Goal: Check status: Check status

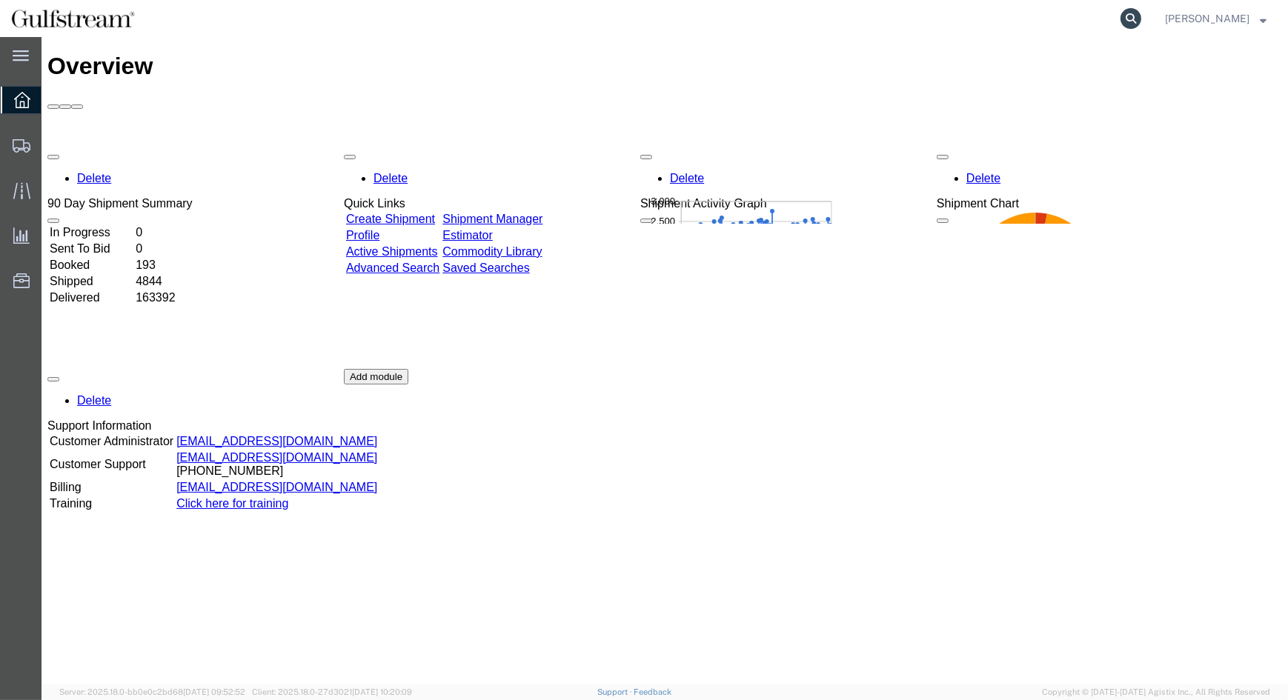
click at [1141, 20] on icon at bounding box center [1130, 18] width 21 height 21
click at [830, 20] on input "search" at bounding box center [895, 19] width 450 height 36
paste input "714372512526"
type input "714372512526"
click at [1141, 13] on icon at bounding box center [1130, 18] width 21 height 21
